Goal: Obtain resource: Download file/media

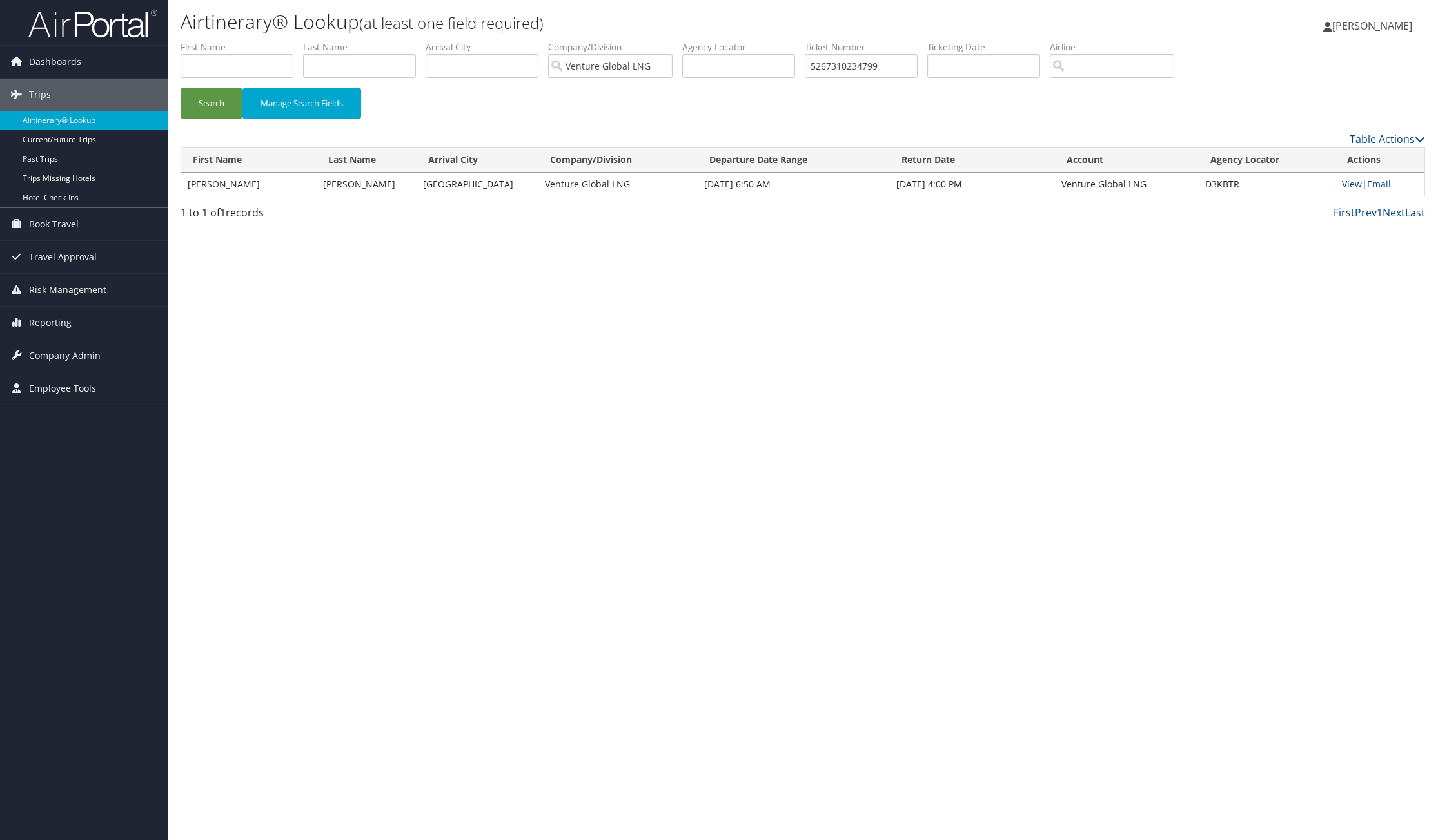
click at [1346, 186] on link "View" at bounding box center [1351, 183] width 20 height 12
click at [831, 60] on input "5267310234799" at bounding box center [861, 66] width 113 height 24
paste input "0167310248812"
type input "0167310248812"
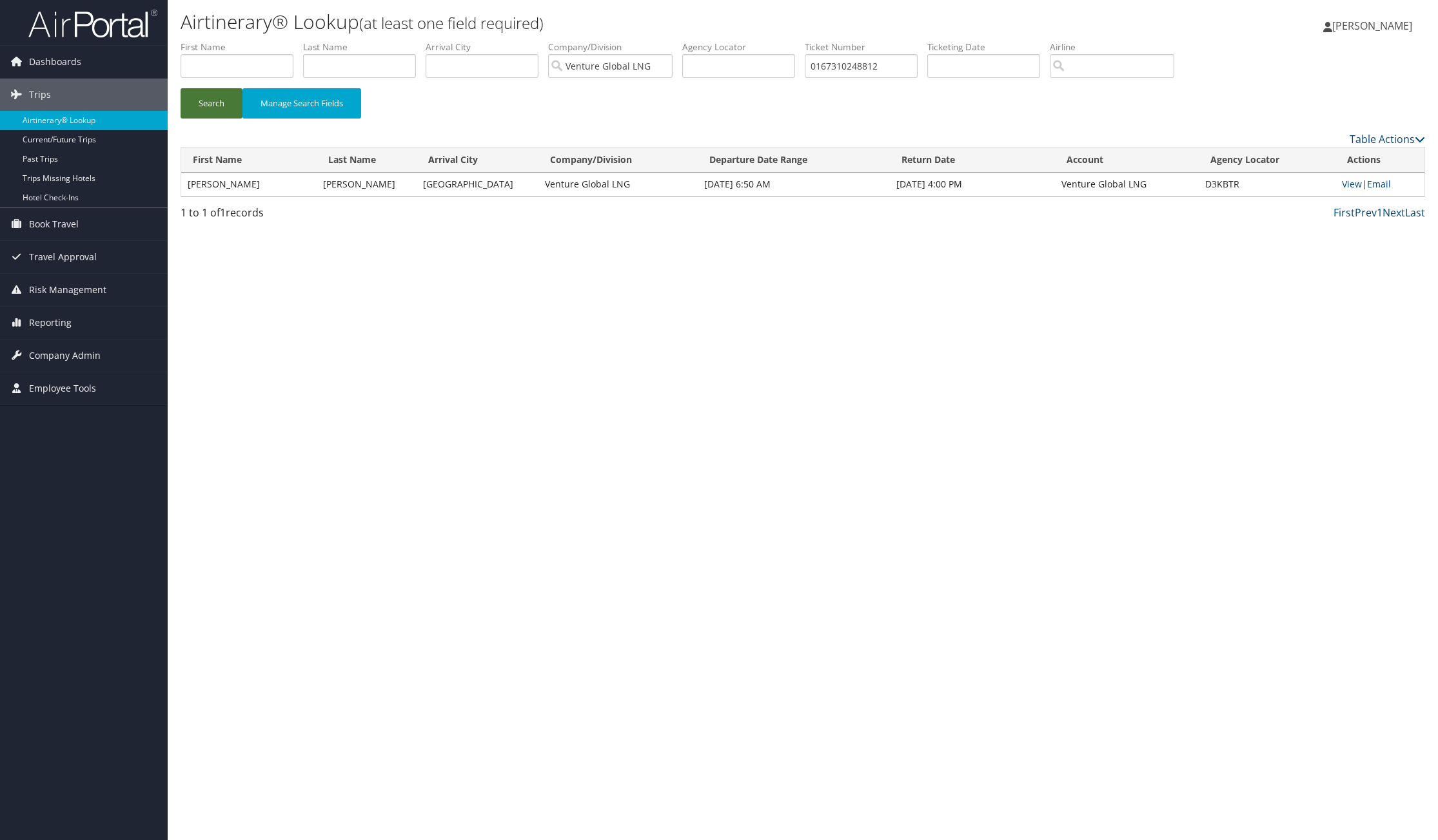
click at [219, 104] on button "Search" at bounding box center [211, 104] width 62 height 31
click at [1350, 186] on link "View" at bounding box center [1350, 183] width 20 height 12
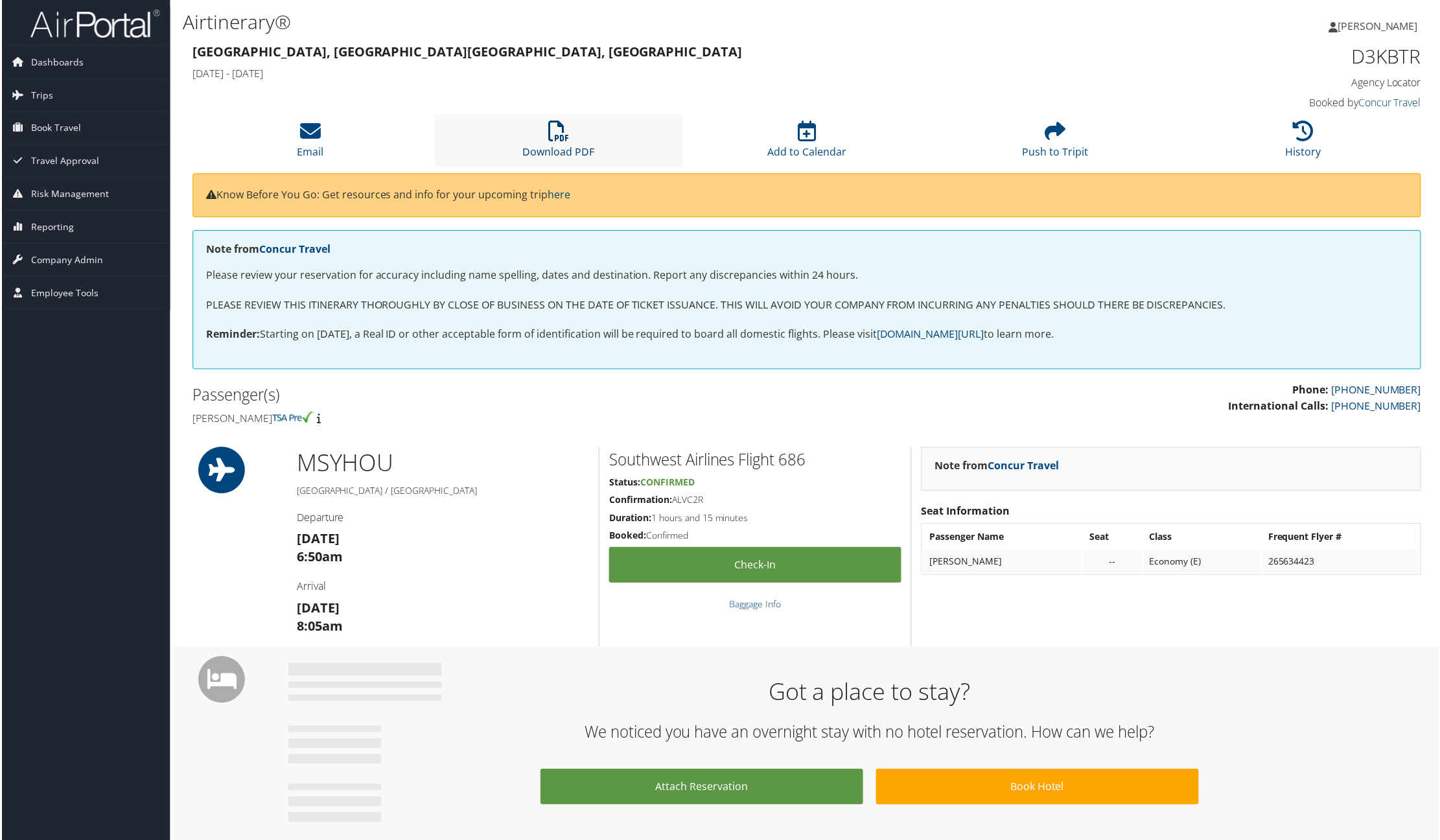
click at [555, 141] on icon at bounding box center [558, 132] width 21 height 21
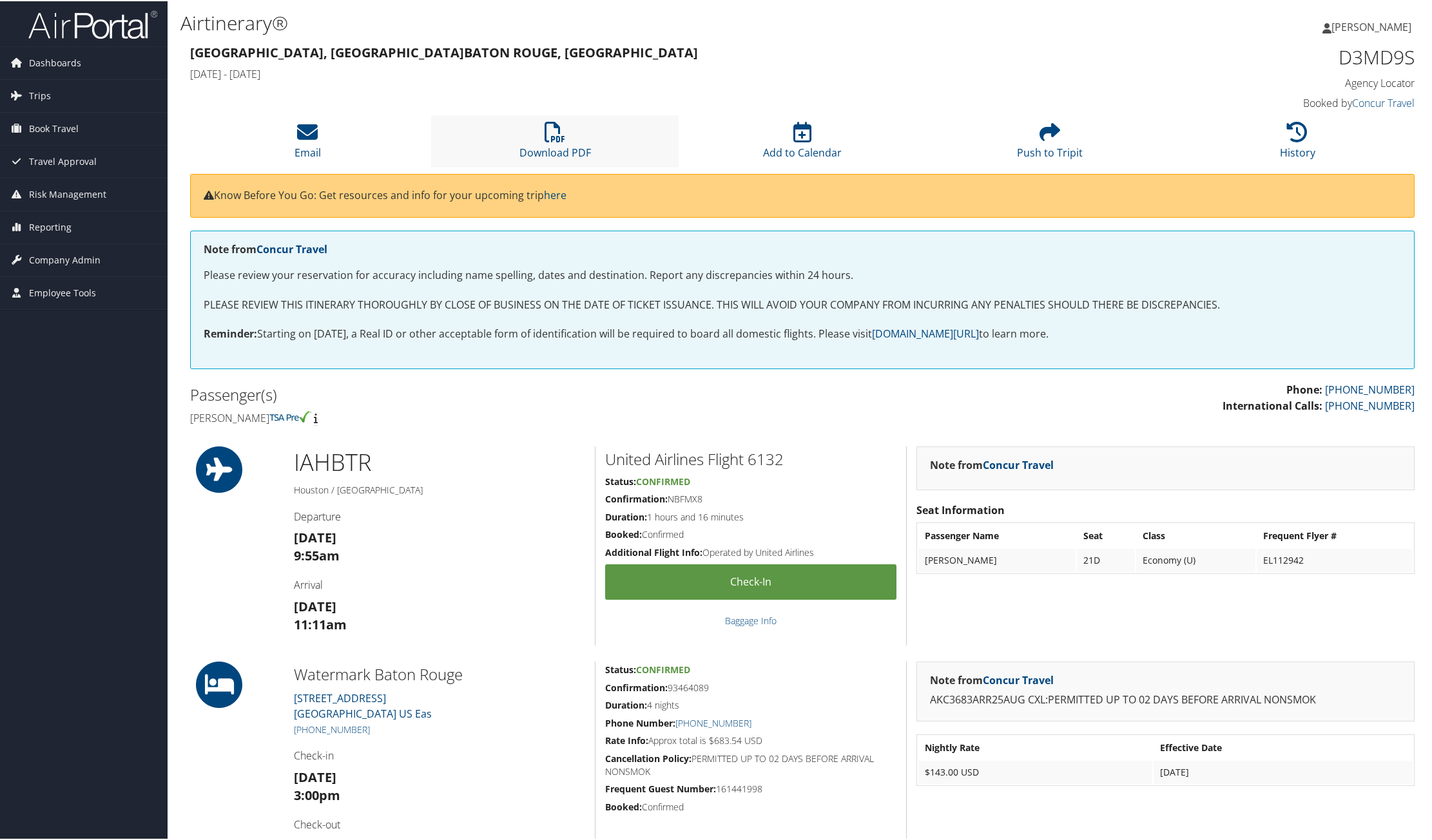
click at [539, 134] on li "Download PDF" at bounding box center [555, 140] width 248 height 52
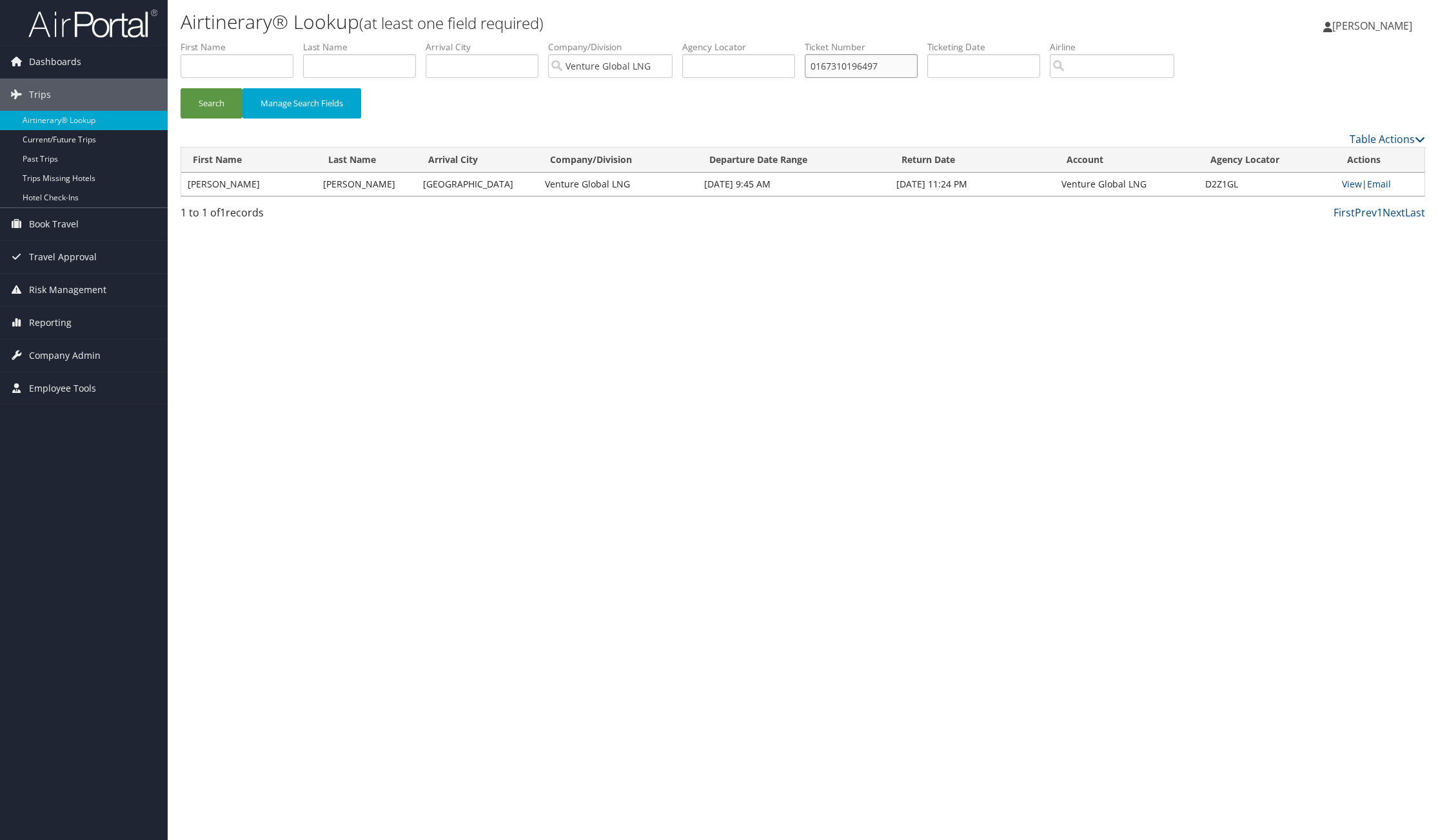
click at [834, 68] on input "0167310196497" at bounding box center [861, 66] width 113 height 24
paste input "40065"
type input "0167310400657"
click at [210, 111] on button "Search" at bounding box center [211, 104] width 62 height 31
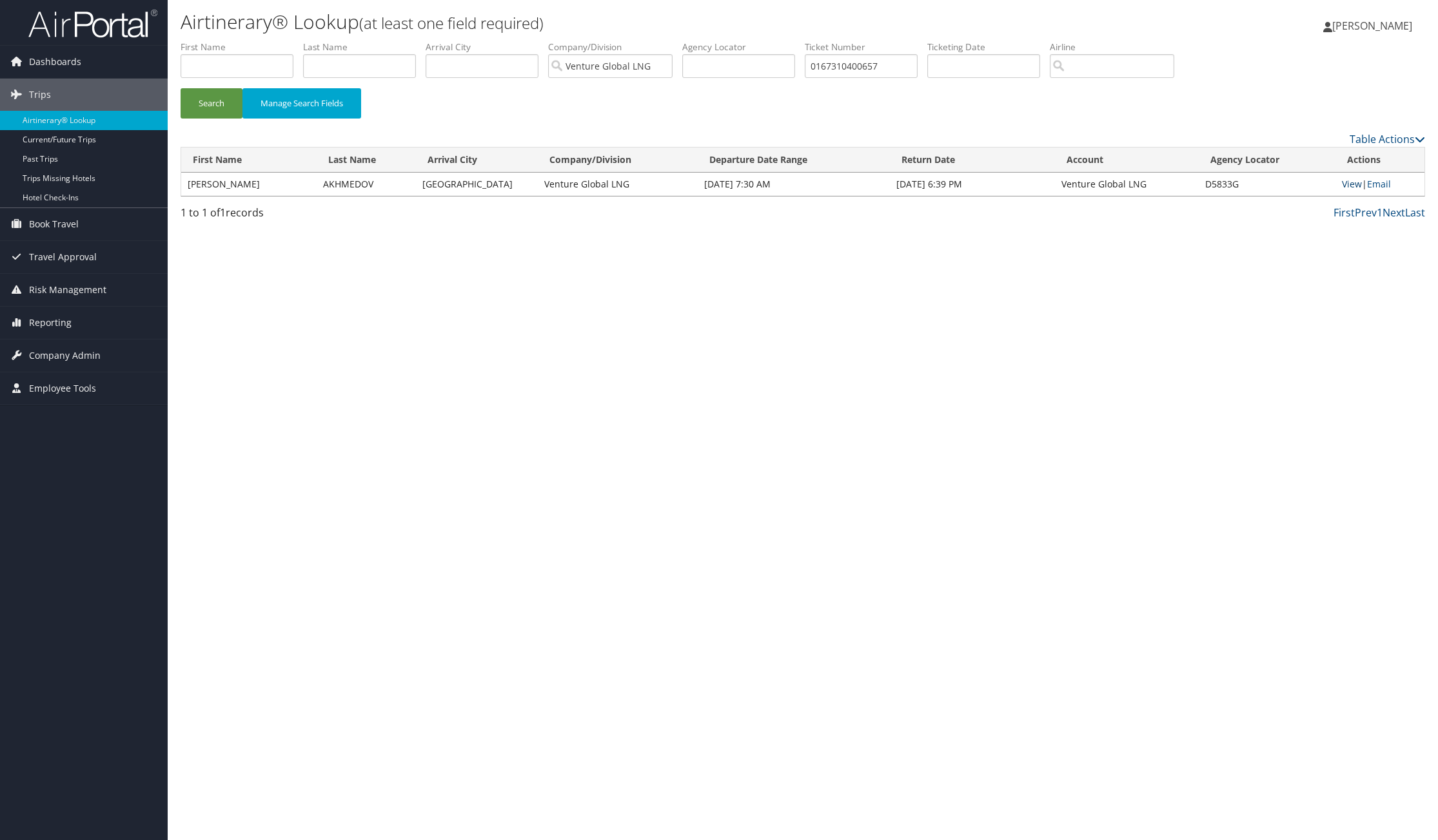
click at [1349, 181] on link "View" at bounding box center [1351, 183] width 20 height 12
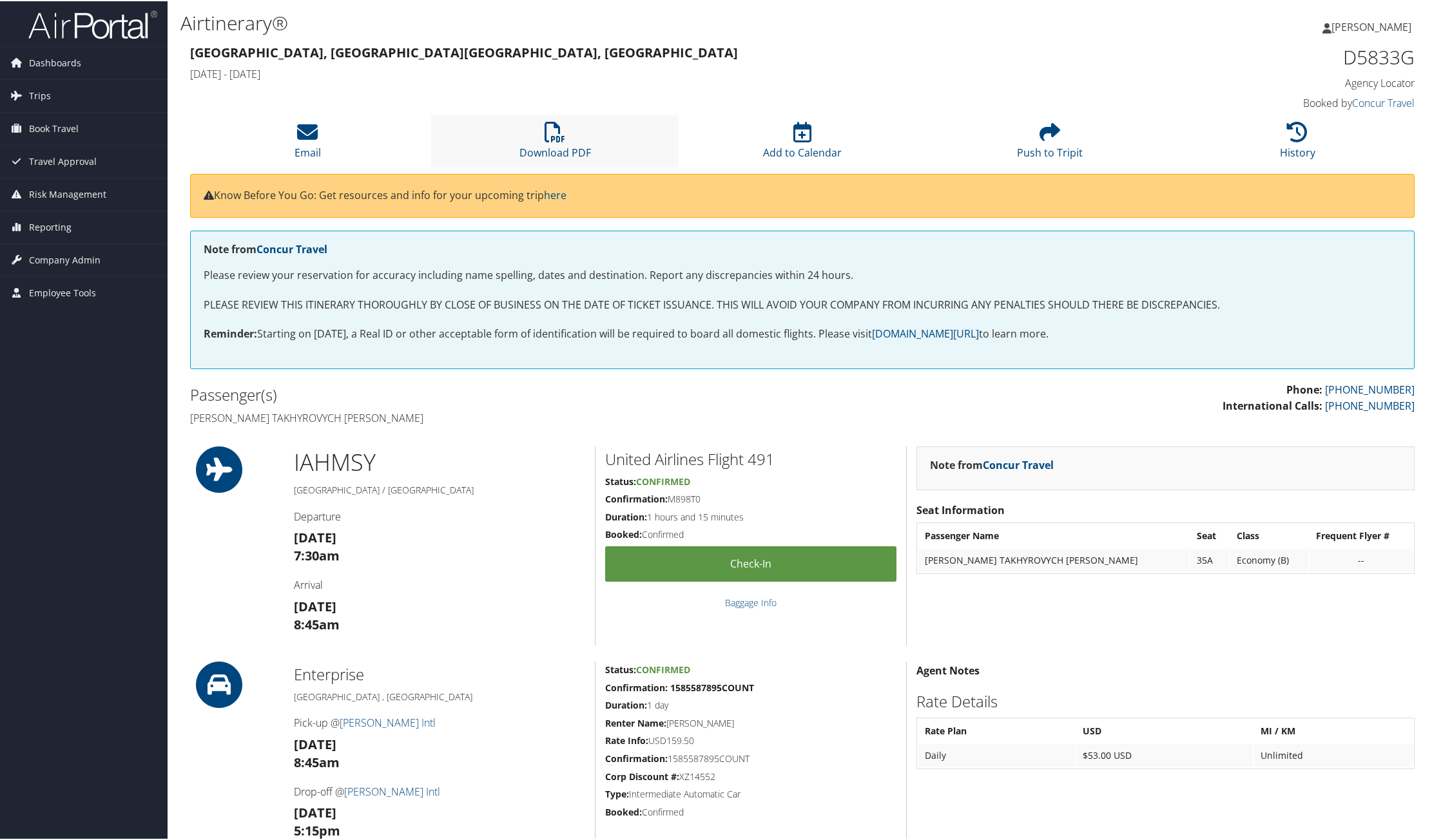
click at [551, 141] on li "Download PDF" at bounding box center [555, 140] width 248 height 52
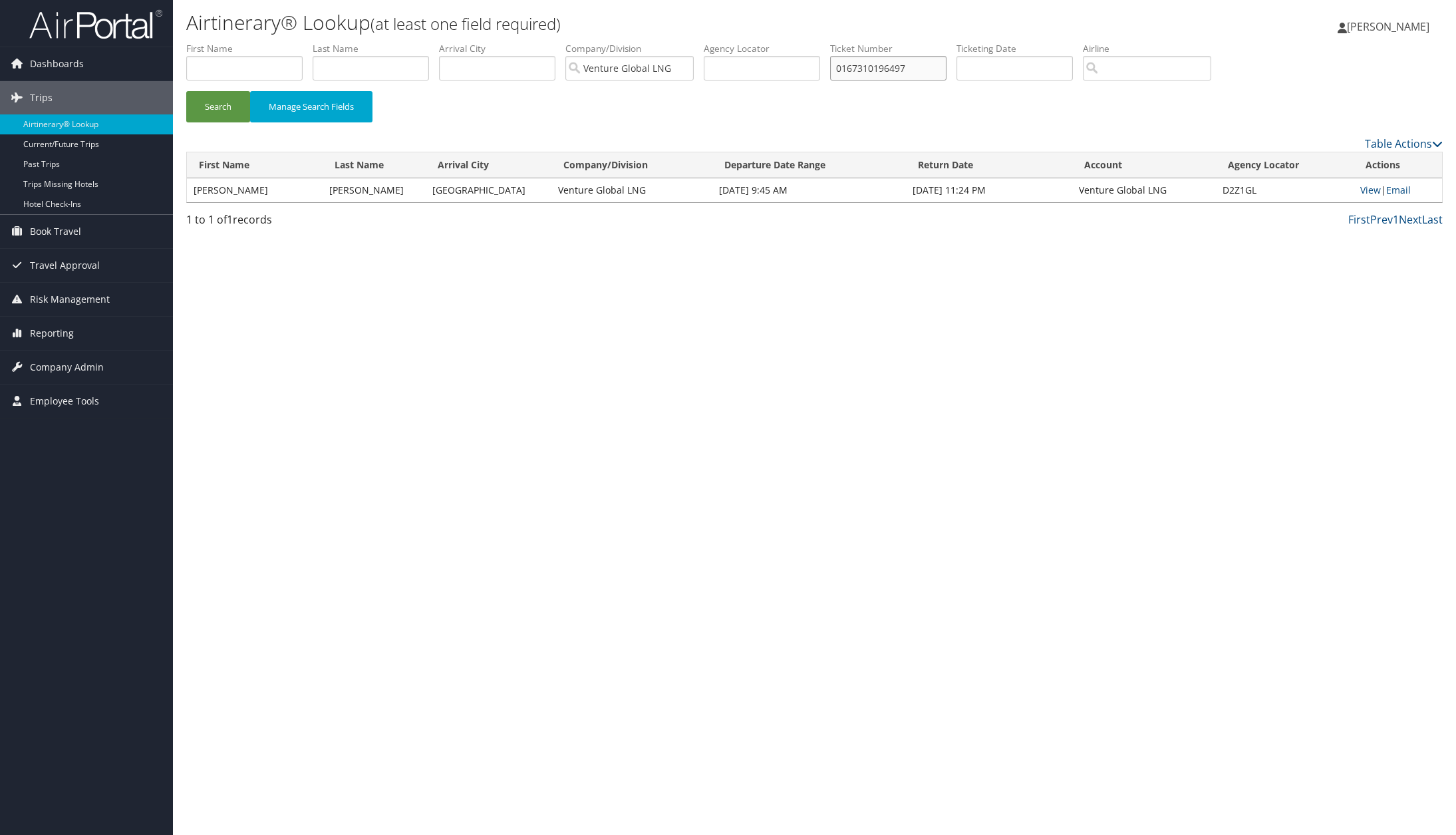
click at [859, 66] on input "0167310196497" at bounding box center [888, 68] width 116 height 25
paste input "374123"
type input "0167310374123"
click at [226, 101] on button "Search" at bounding box center [217, 107] width 64 height 32
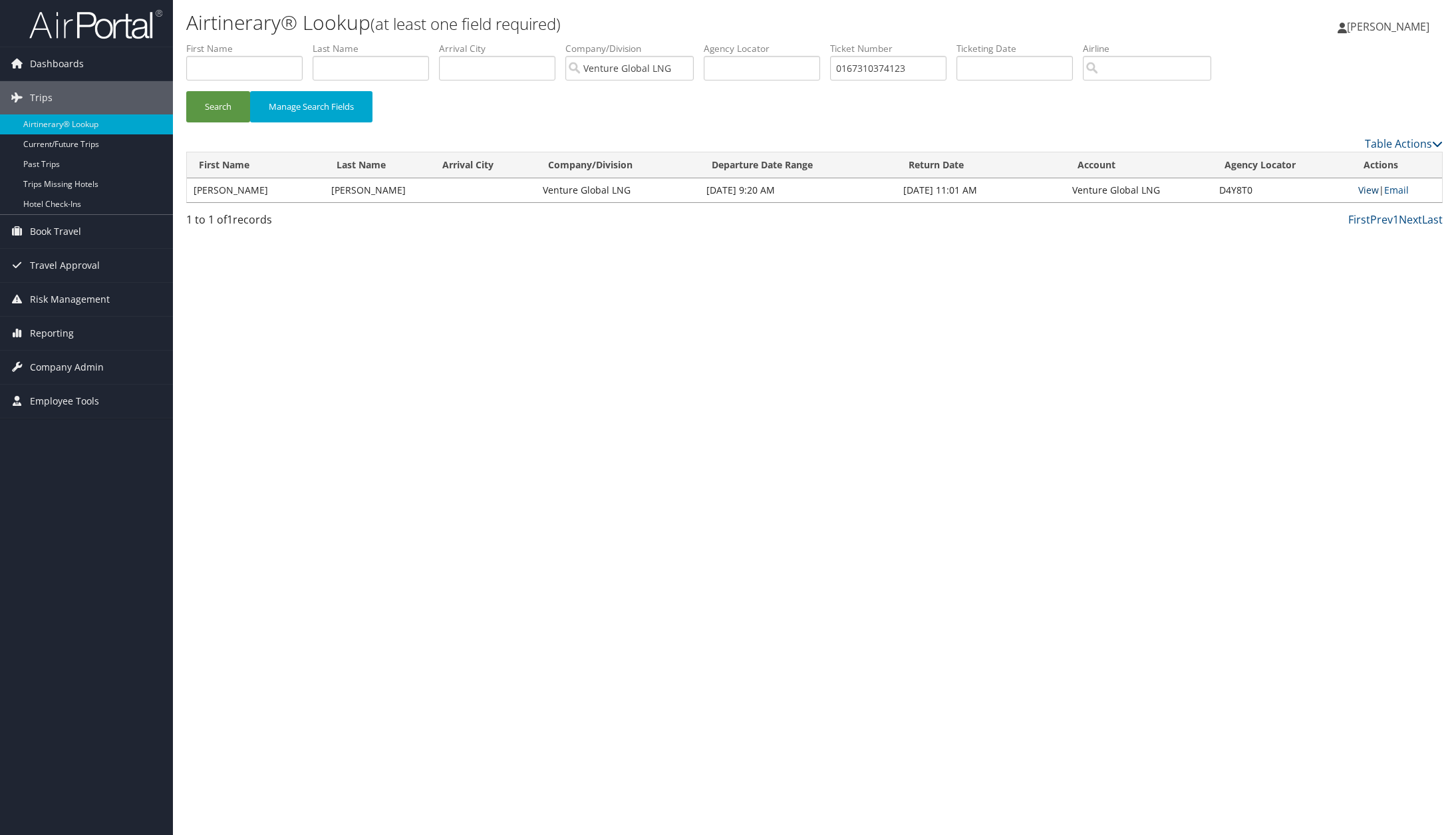
click at [1366, 191] on link "View" at bounding box center [1368, 189] width 21 height 12
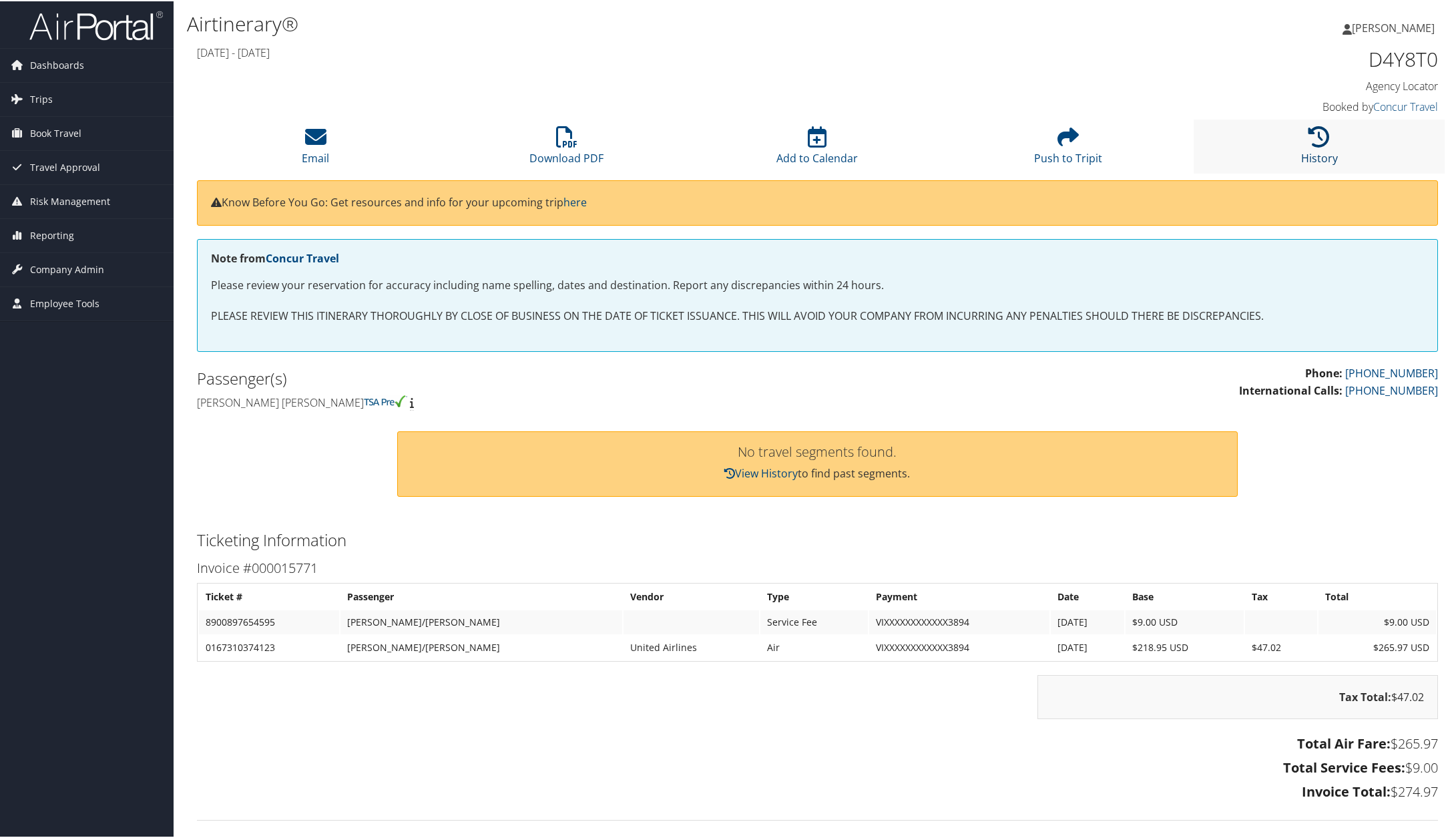
click at [1323, 143] on icon at bounding box center [1319, 136] width 22 height 22
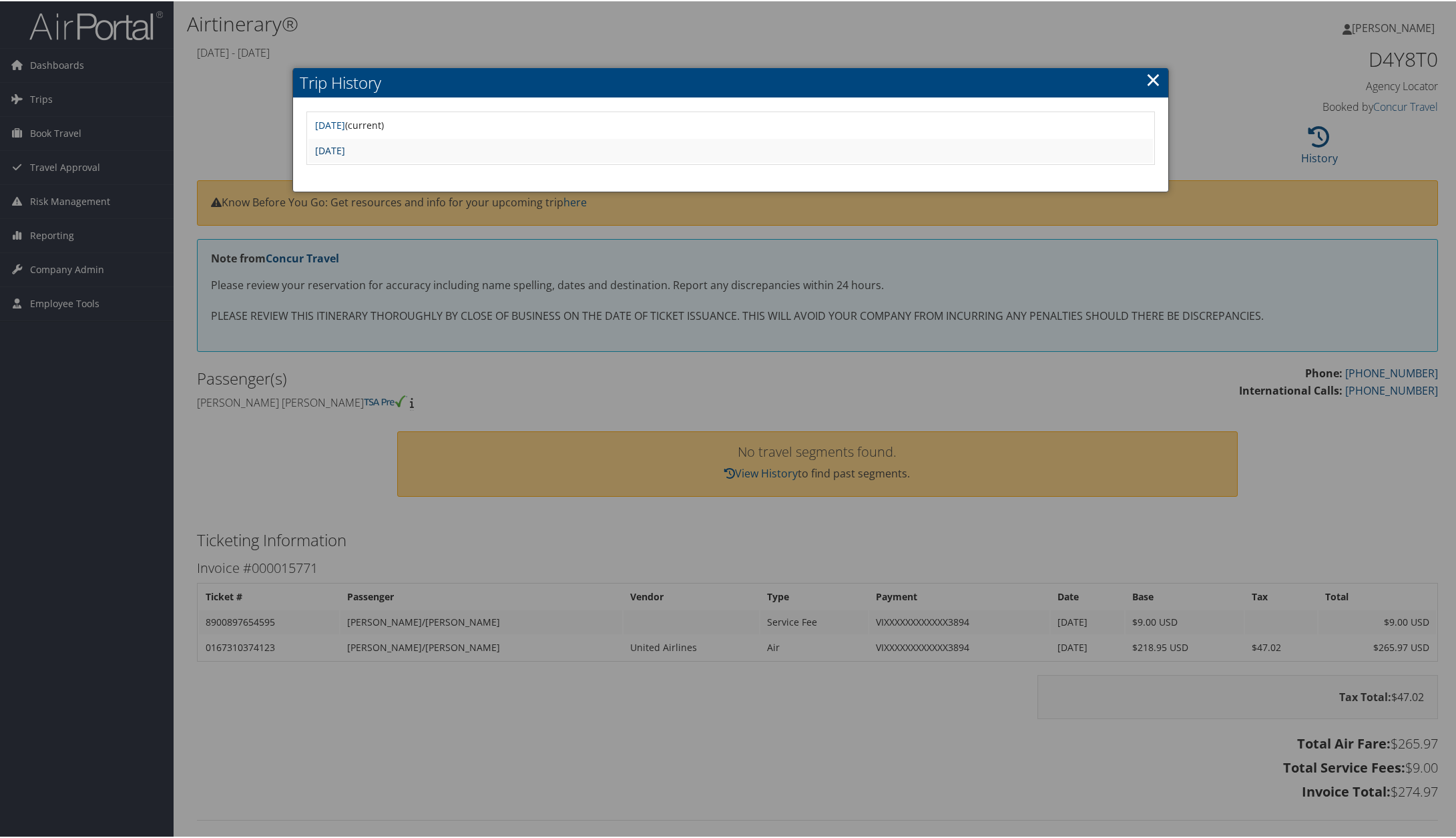
click at [345, 147] on link "[DATE]" at bounding box center [330, 149] width 30 height 12
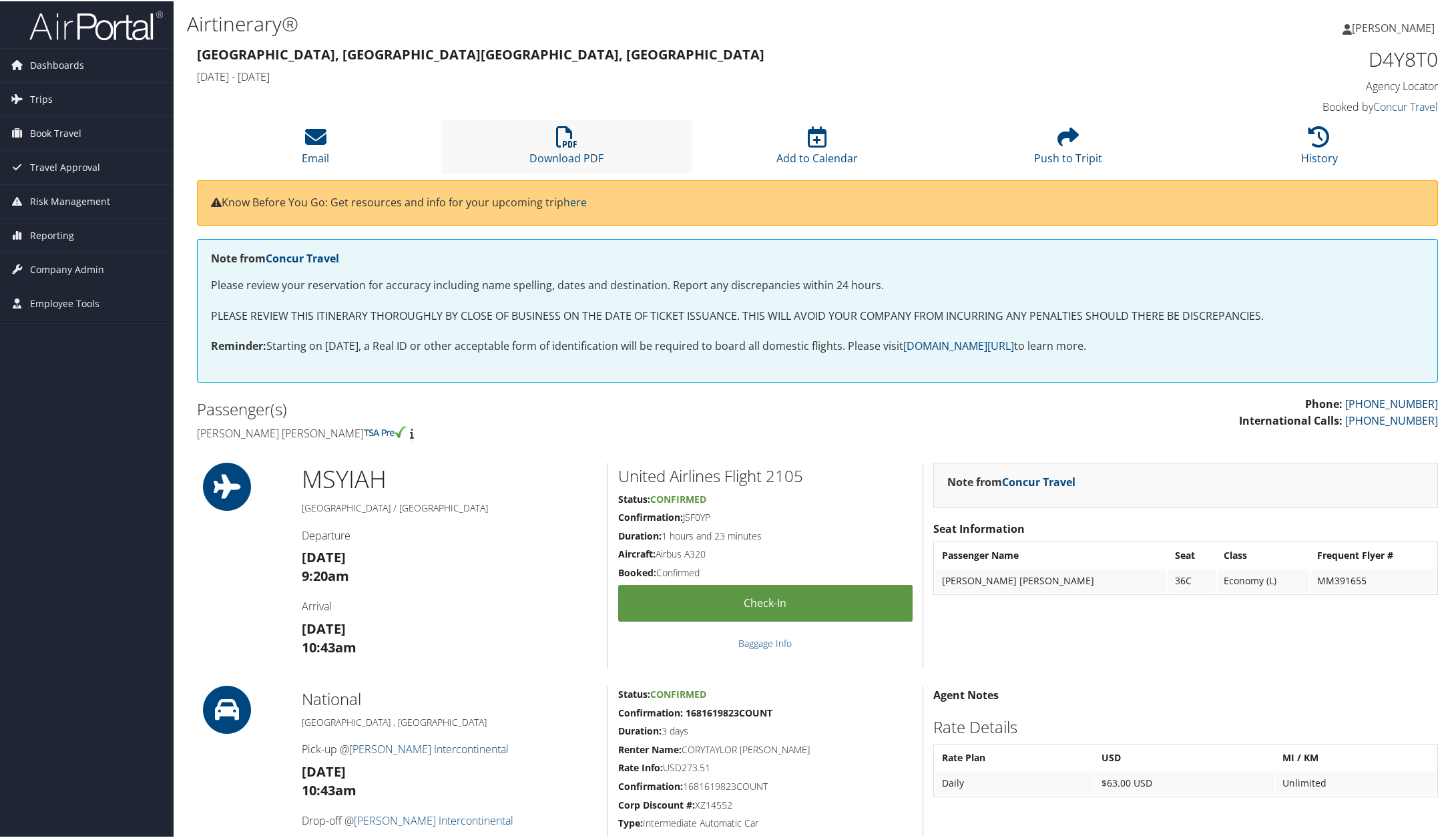
click at [551, 146] on li "Download PDF" at bounding box center [566, 145] width 251 height 54
click at [1314, 147] on li "History" at bounding box center [1319, 144] width 251 height 54
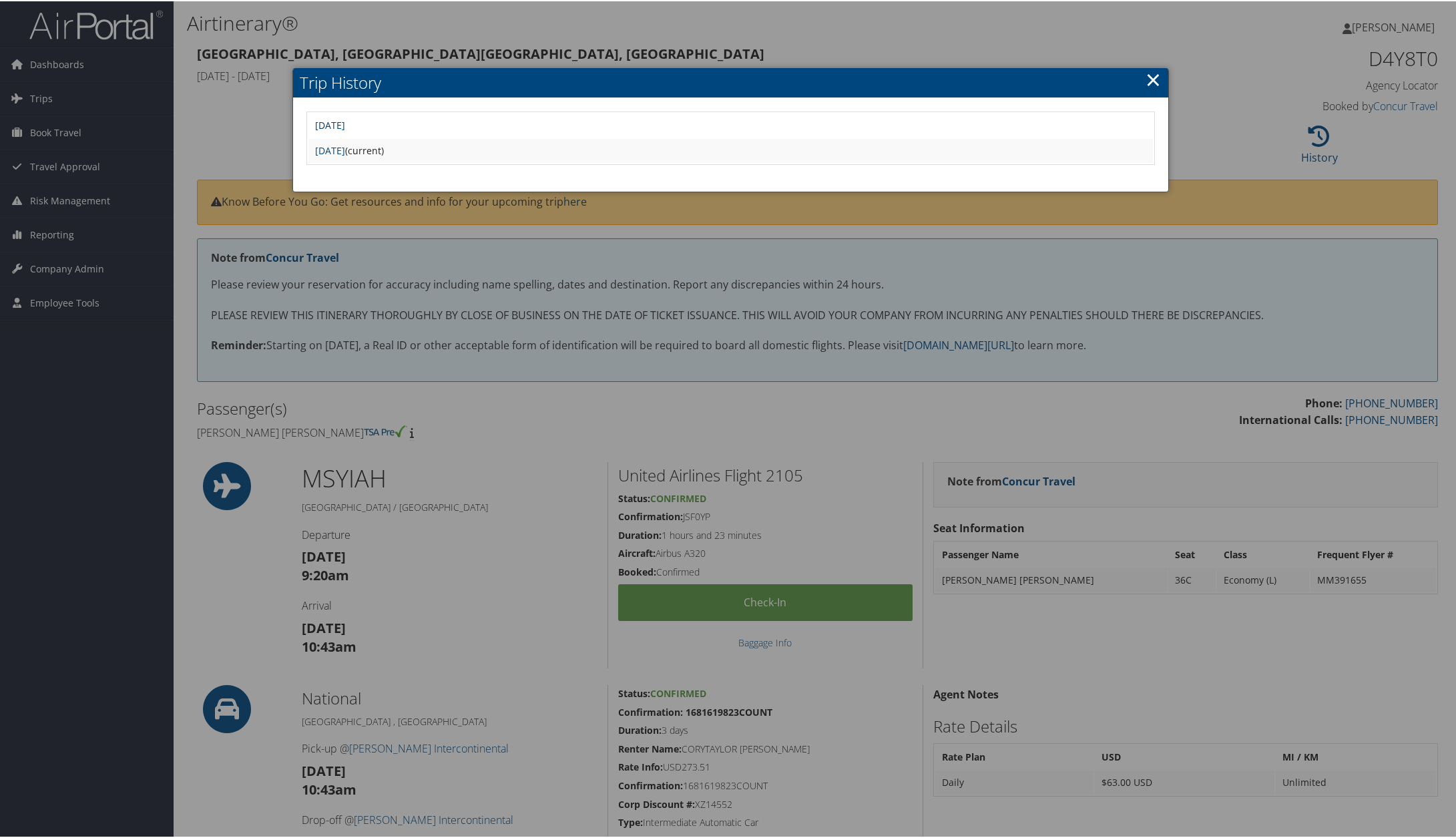
click at [345, 122] on link "Fri Aug 29 10:04:06 MDT 2025" at bounding box center [330, 123] width 30 height 12
